Goal: Task Accomplishment & Management: Manage account settings

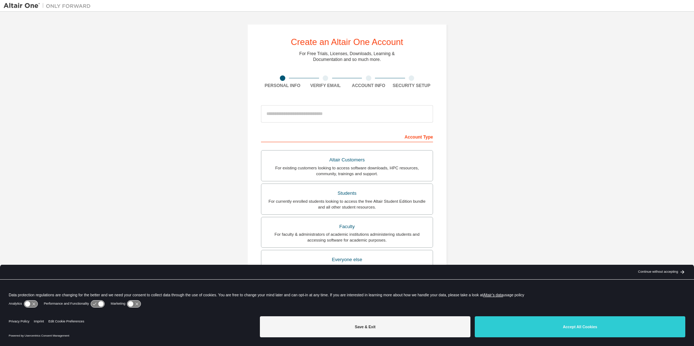
click at [566, 325] on button "Accept All Cookies" at bounding box center [580, 326] width 210 height 21
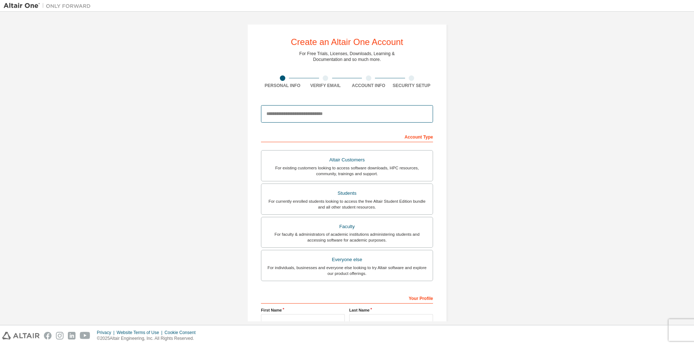
click at [343, 115] on input "email" at bounding box center [347, 113] width 172 height 17
type input "**********"
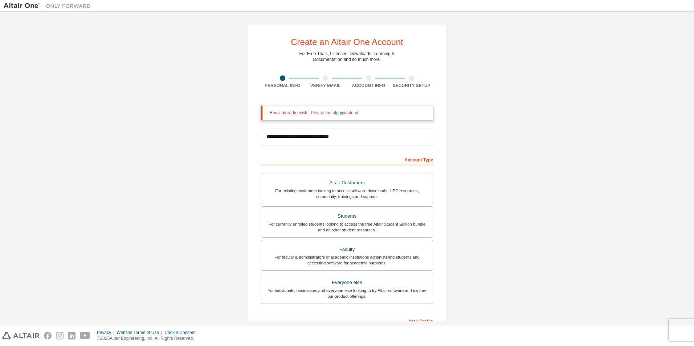
click at [336, 115] on link "login" at bounding box center [339, 112] width 9 height 5
